Goal: Task Accomplishment & Management: Use online tool/utility

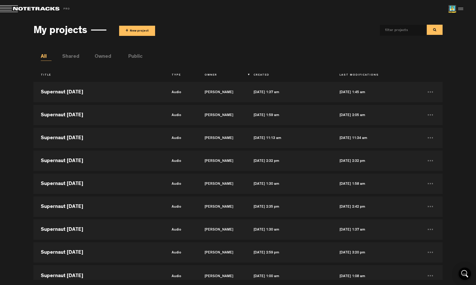
click at [144, 32] on button "+ New project" at bounding box center [137, 31] width 36 height 10
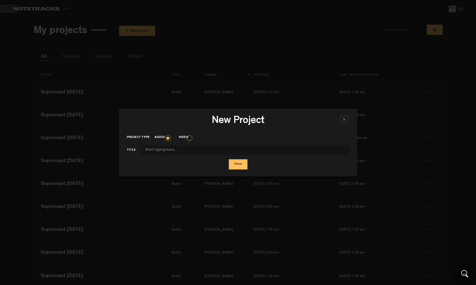
click at [206, 149] on input "Project type" at bounding box center [244, 150] width 209 height 10
type input "Supernaut [DATE]"
click at [241, 167] on button "Done" at bounding box center [238, 165] width 19 height 10
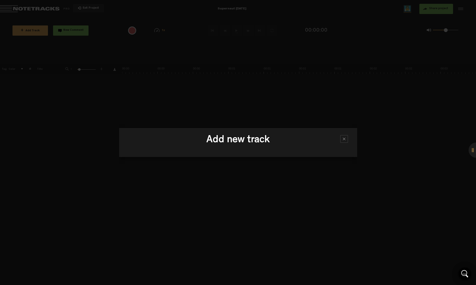
click at [199, 144] on h3 "Add new track" at bounding box center [238, 141] width 223 height 13
click at [343, 138] on div at bounding box center [344, 139] width 8 height 8
click at [242, 137] on h3 "Add new track" at bounding box center [238, 141] width 223 height 13
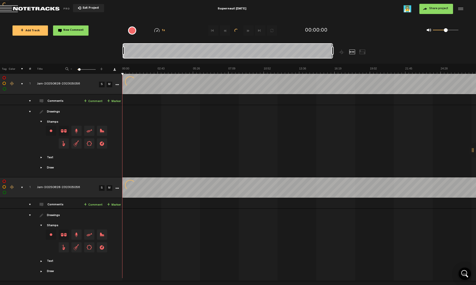
click at [118, 187] on div at bounding box center [238, 142] width 476 height 285
click at [116, 188] on div at bounding box center [238, 142] width 476 height 285
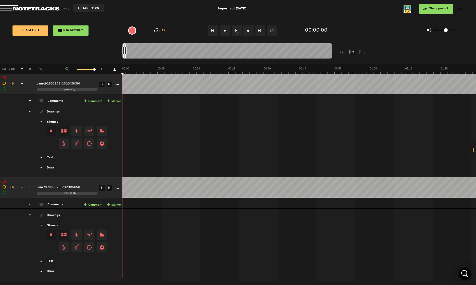
click at [116, 188] on icon "More" at bounding box center [117, 189] width 4 height 4
click at [135, 254] on div "Delete" at bounding box center [136, 252] width 44 height 9
click at [120, 252] on icon at bounding box center [119, 252] width 3 height 3
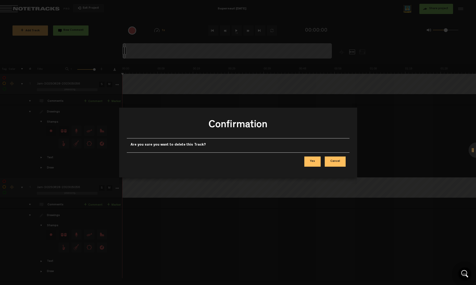
click at [310, 160] on button "Yes" at bounding box center [312, 162] width 16 height 10
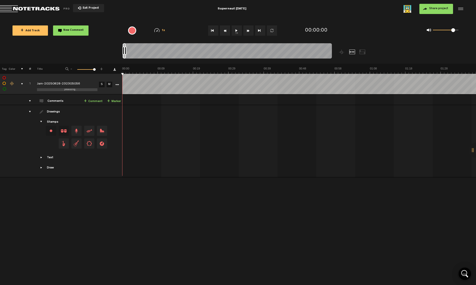
drag, startPoint x: 445, startPoint y: 31, endPoint x: 464, endPoint y: 30, distance: 19.9
click at [464, 30] on div "0 1 0.85" at bounding box center [413, 30] width 109 height 15
click at [190, 213] on div "+ New drawing Tag Color # Title - 1 100 100 + 1 processing... Jam-20250828-2323…" at bounding box center [238, 175] width 476 height 222
click at [430, 9] on span "Share project" at bounding box center [438, 8] width 19 height 3
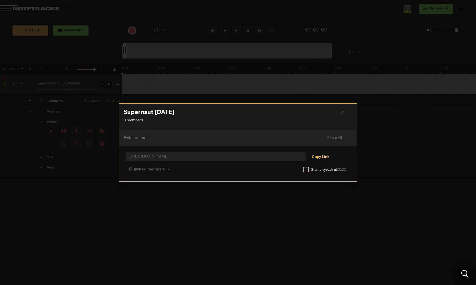
click at [322, 159] on button "Copy Link" at bounding box center [320, 157] width 28 height 10
click at [259, 221] on div "Supernaut [DATE] 0 members Can edit Can edit Can comment Can view [URL][DOMAIN_…" at bounding box center [238, 142] width 238 height 285
